Goal: Information Seeking & Learning: Learn about a topic

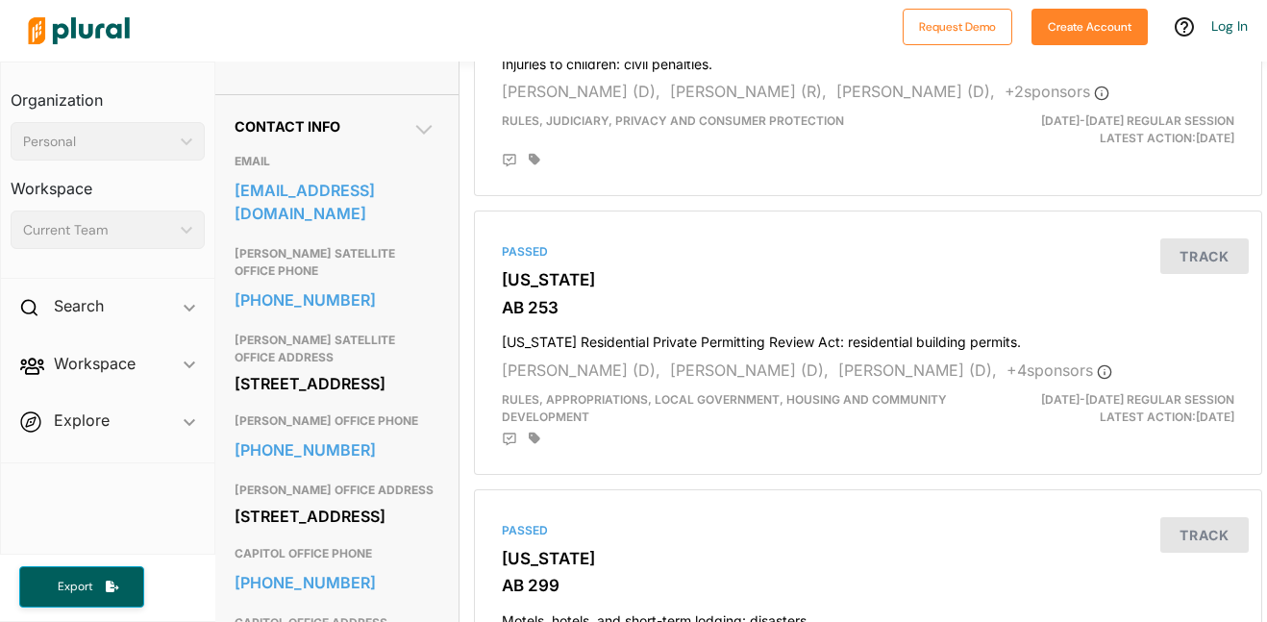
scroll to position [575, 5]
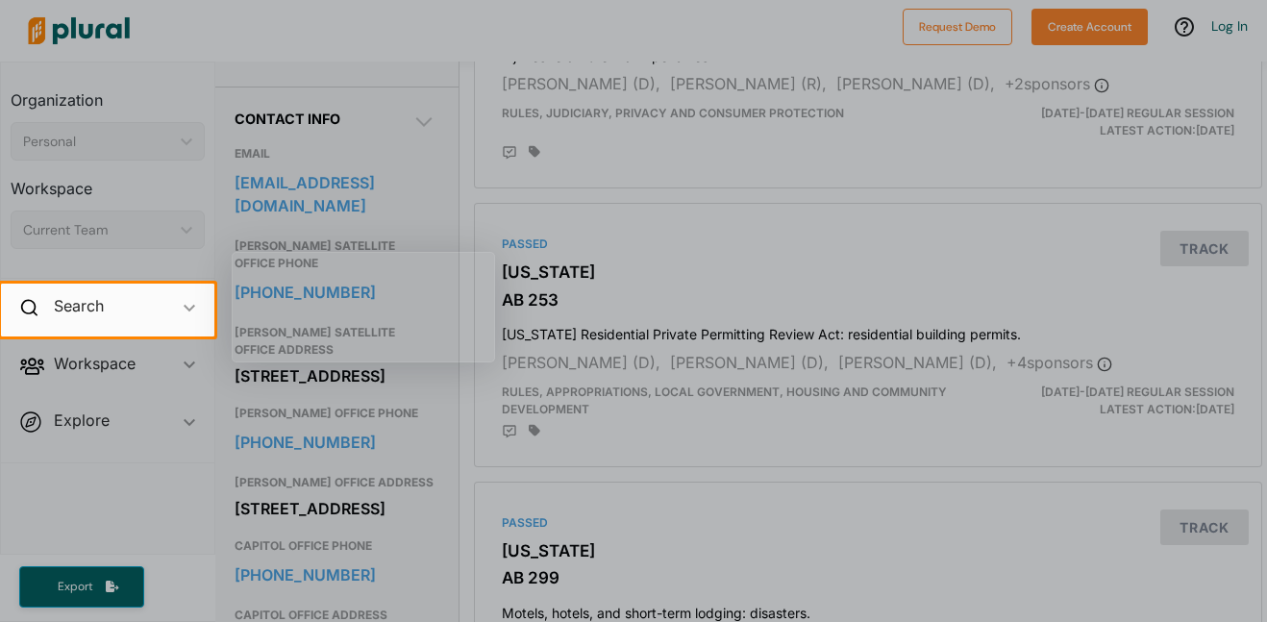
click at [418, 439] on div at bounding box center [633, 480] width 1267 height 286
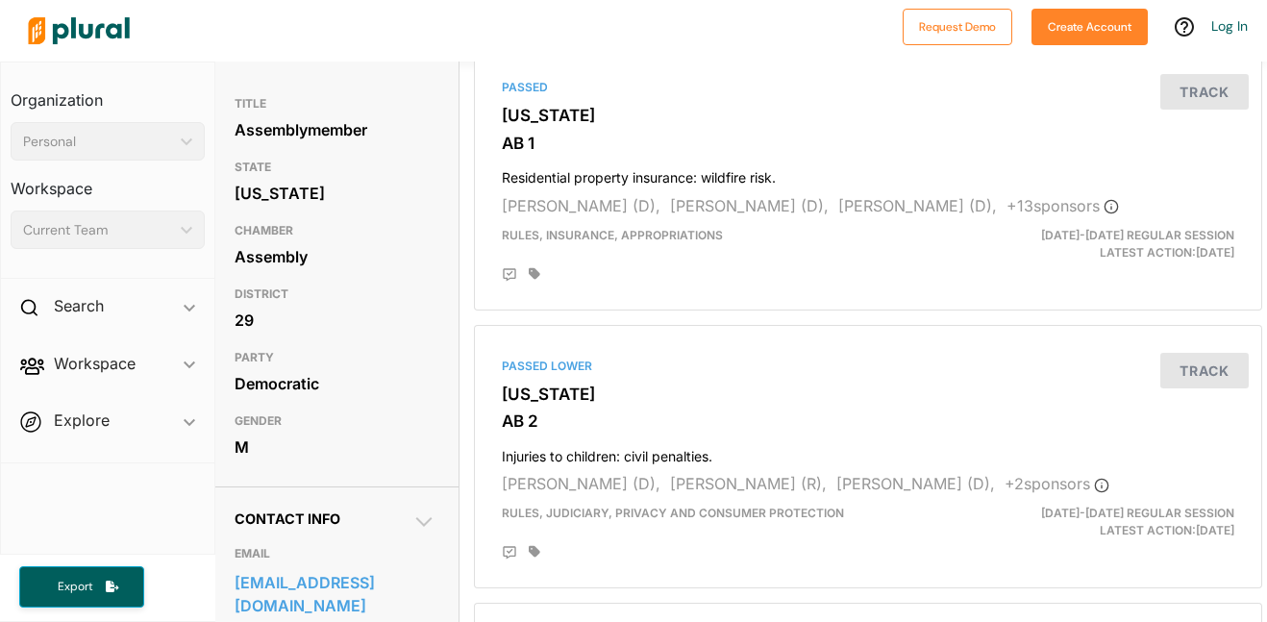
scroll to position [0, 5]
